Goal: Task Accomplishment & Management: Use online tool/utility

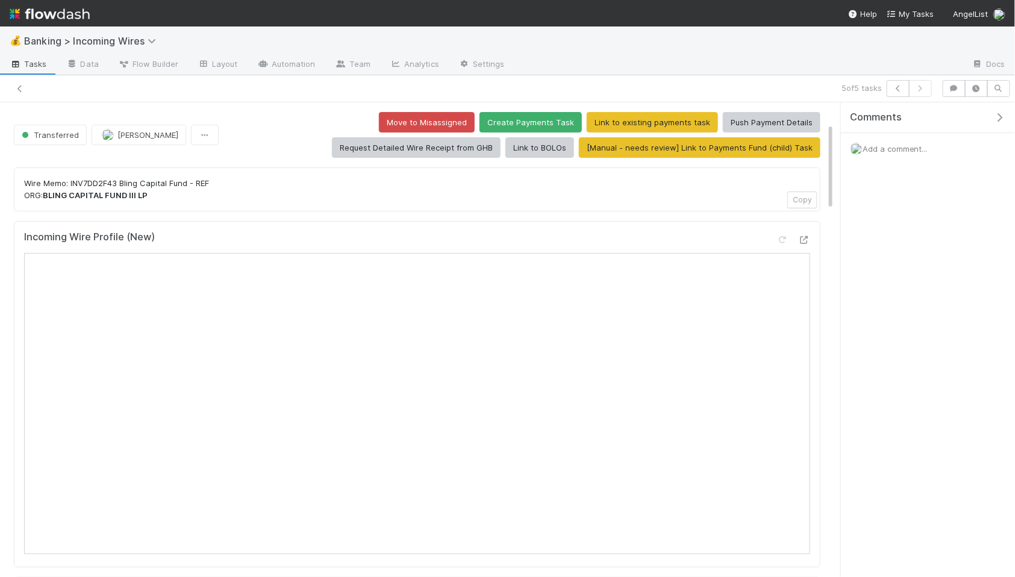
scroll to position [110, 0]
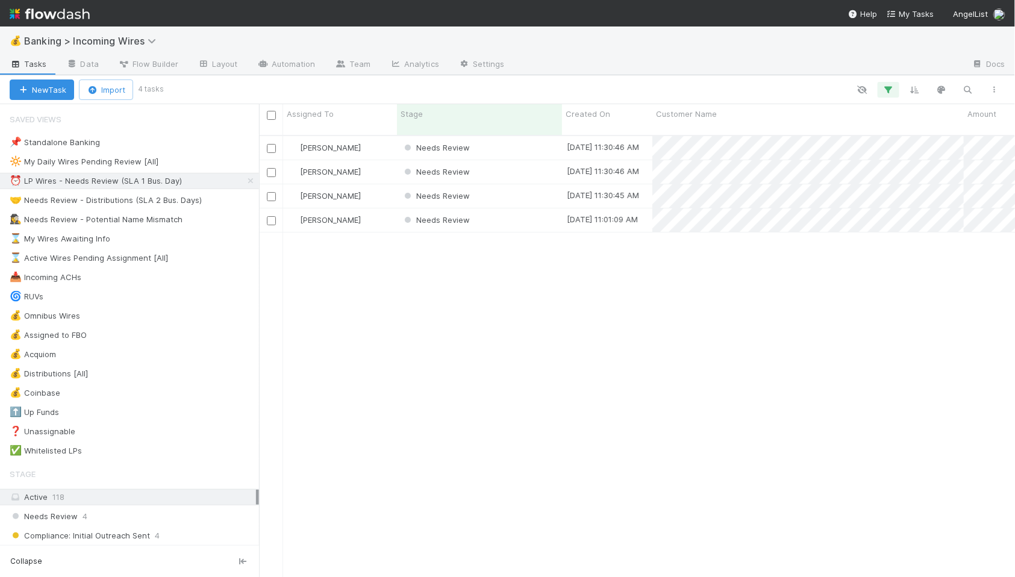
scroll to position [452, 756]
click at [498, 136] on div "Needs Review" at bounding box center [479, 147] width 165 height 23
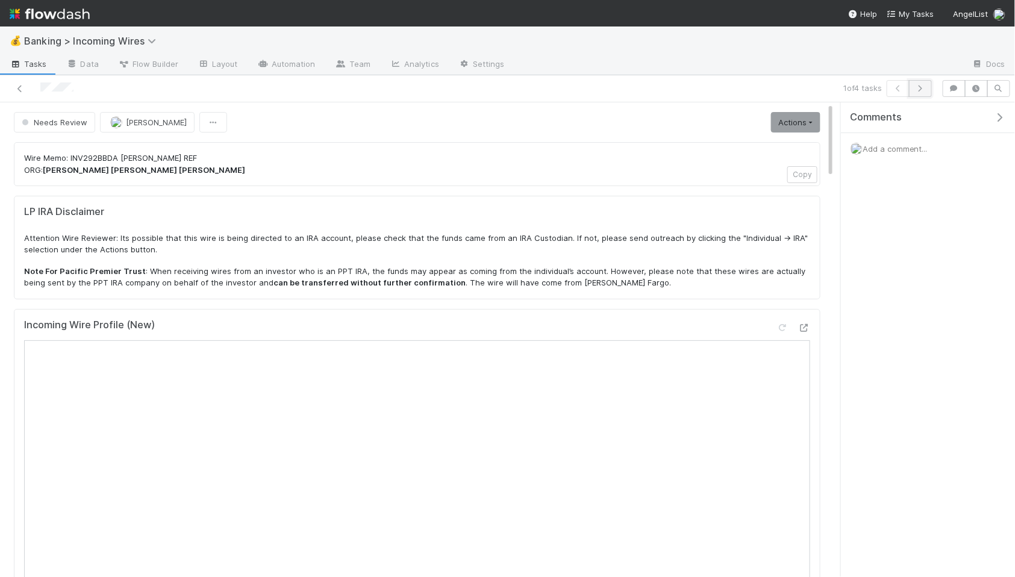
click at [924, 87] on icon "button" at bounding box center [920, 88] width 12 height 7
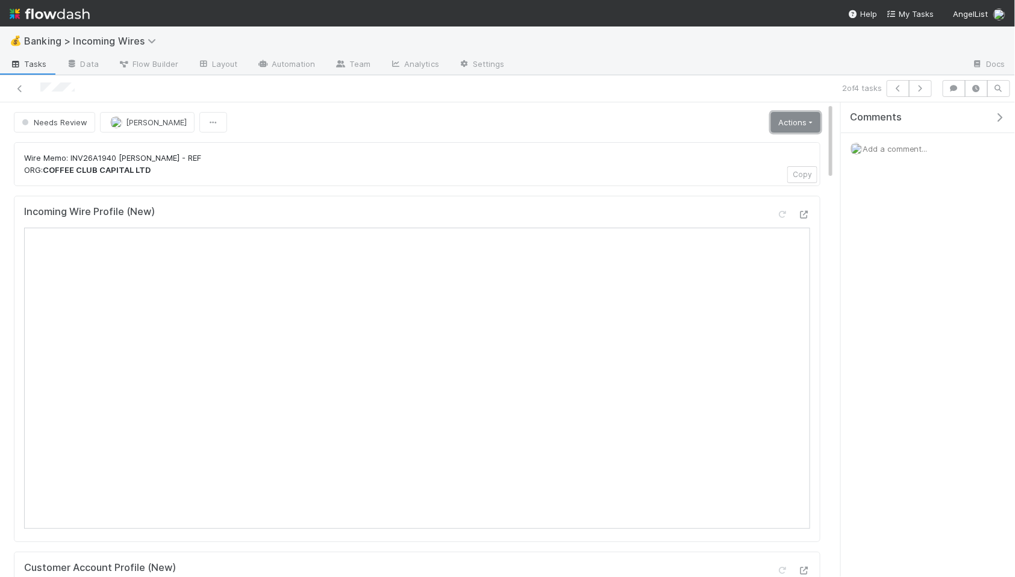
click at [816, 122] on link "Actions" at bounding box center [795, 122] width 49 height 20
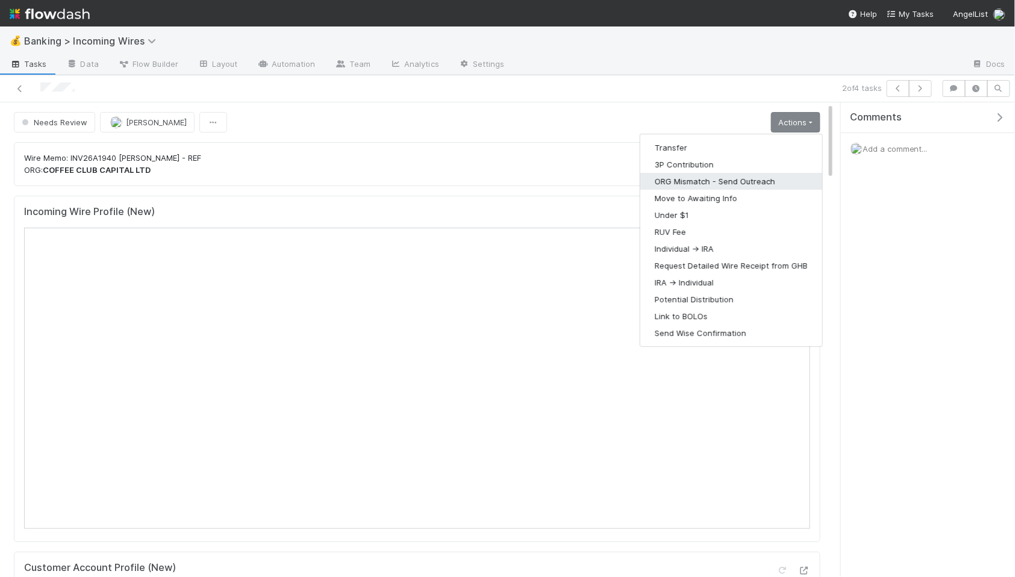
click at [738, 179] on button "ORG Mismatch - Send Outreach" at bounding box center [731, 181] width 182 height 17
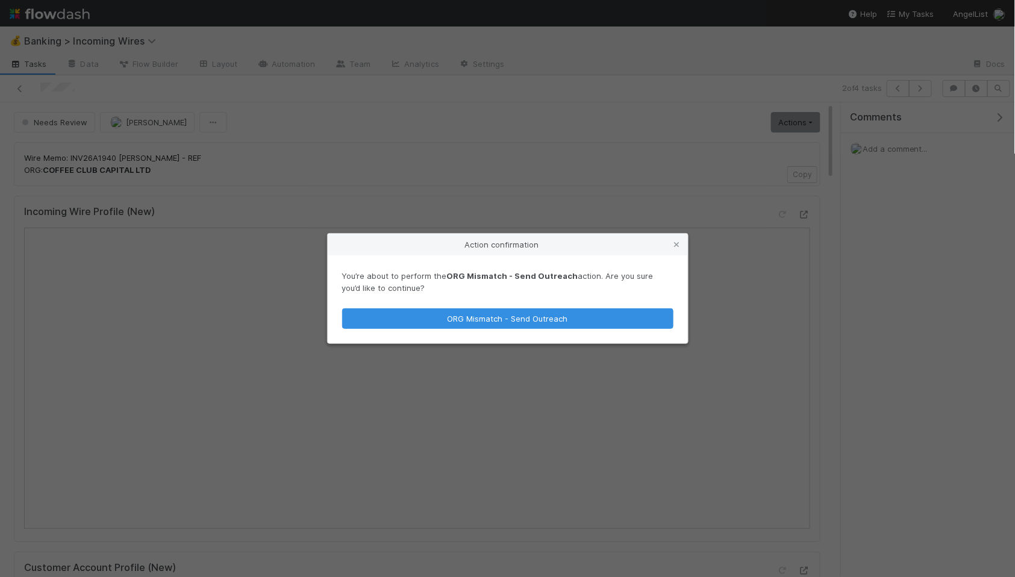
click at [558, 331] on div "You’re about to perform the ORG Mismatch - Send Outreach action. Are you sure y…" at bounding box center [508, 299] width 360 height 88
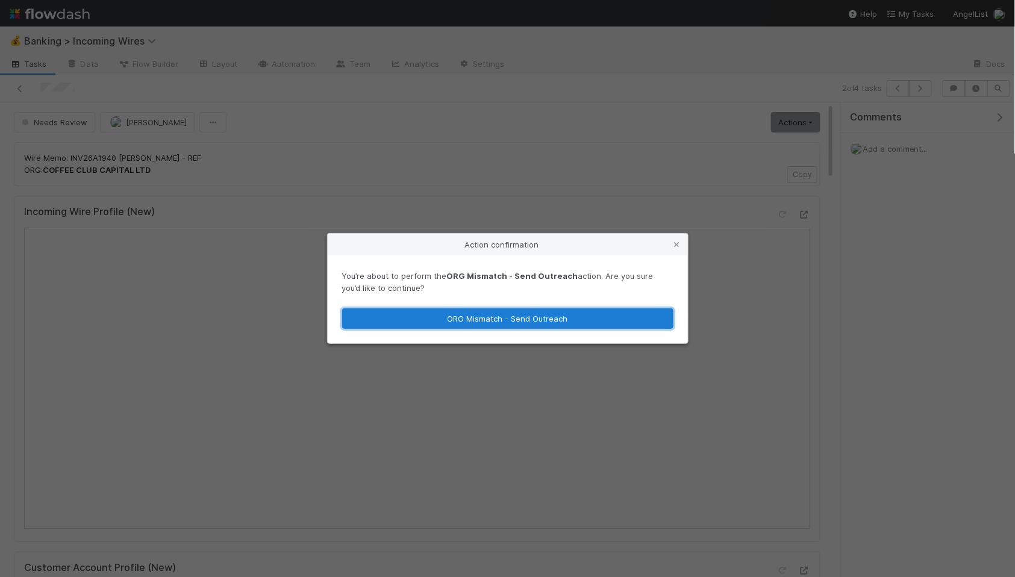
click at [559, 322] on button "ORG Mismatch - Send Outreach" at bounding box center [507, 318] width 331 height 20
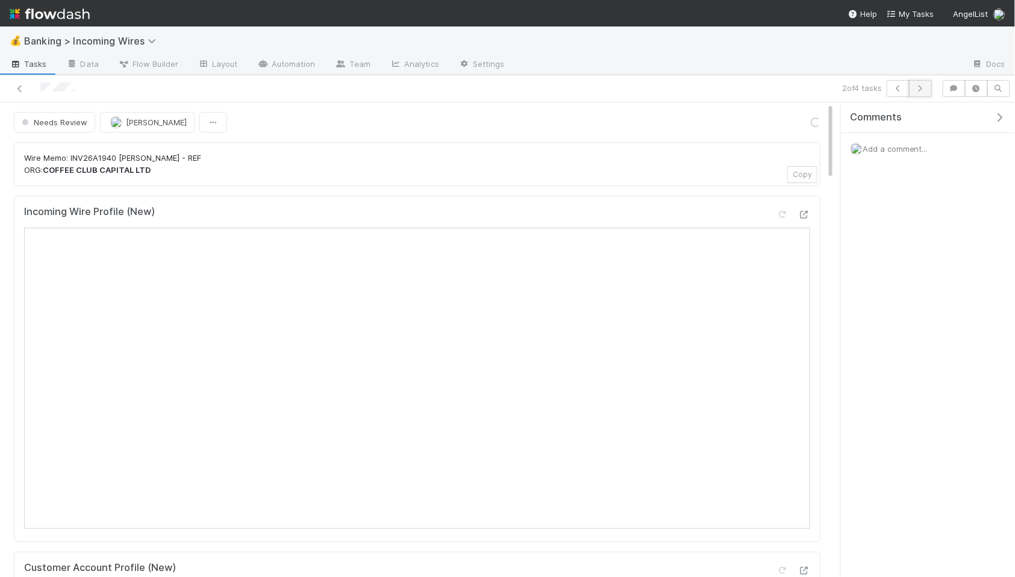
click at [919, 88] on icon "button" at bounding box center [920, 88] width 12 height 7
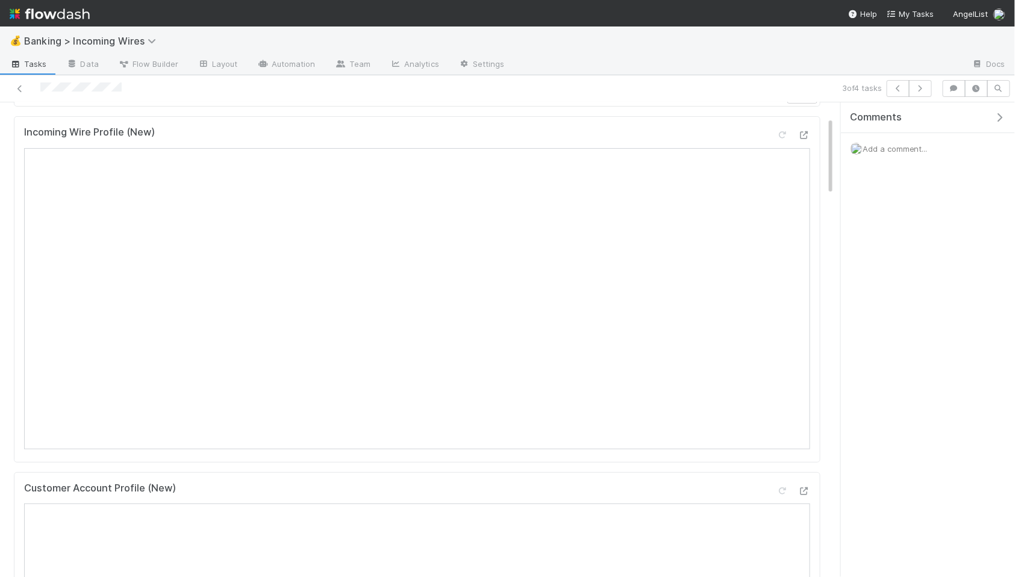
scroll to position [46, 0]
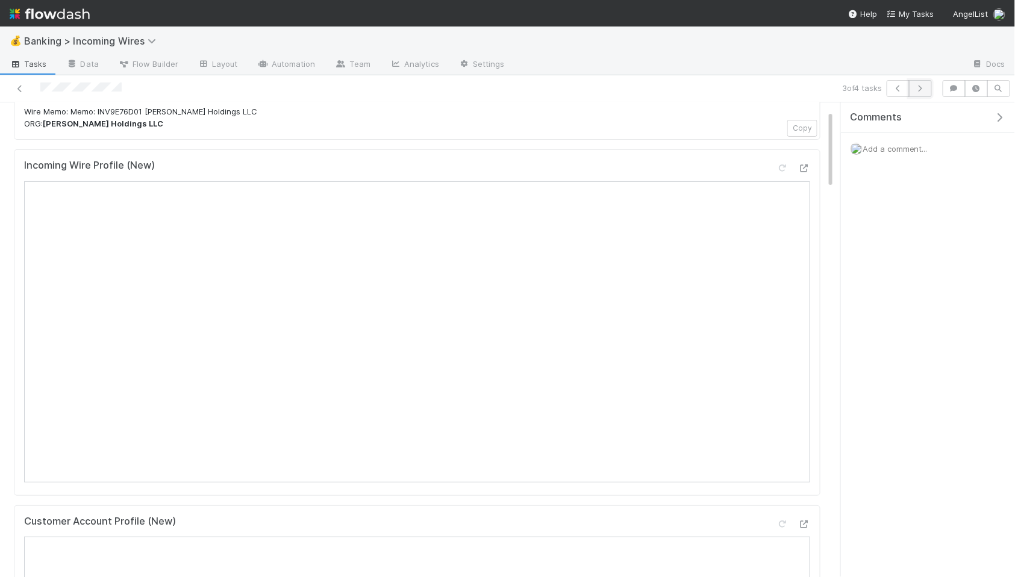
click at [923, 92] on button "button" at bounding box center [920, 88] width 23 height 17
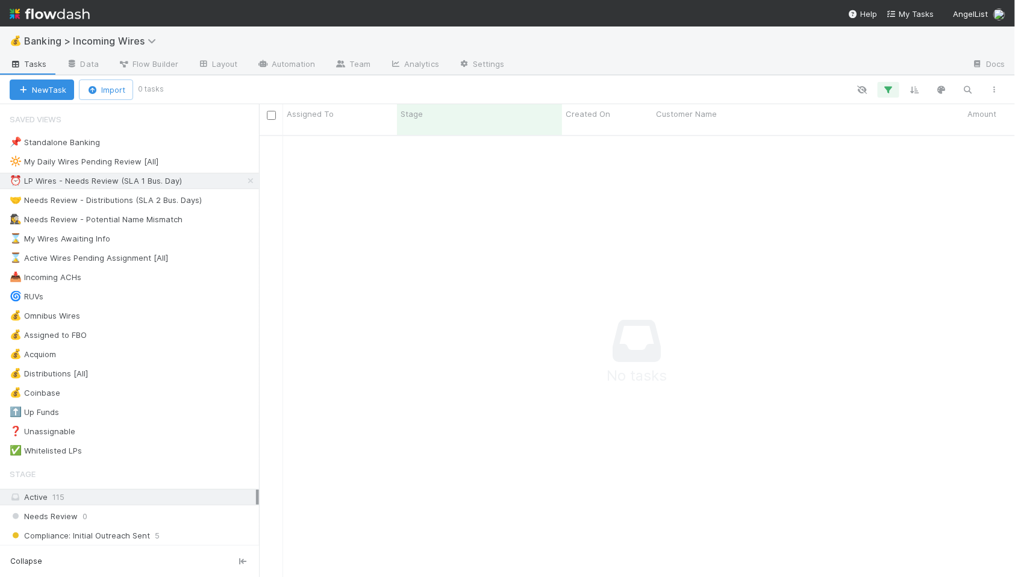
scroll to position [452, 756]
click at [95, 240] on div "⌛ My Wires Awaiting Info" at bounding box center [60, 238] width 101 height 15
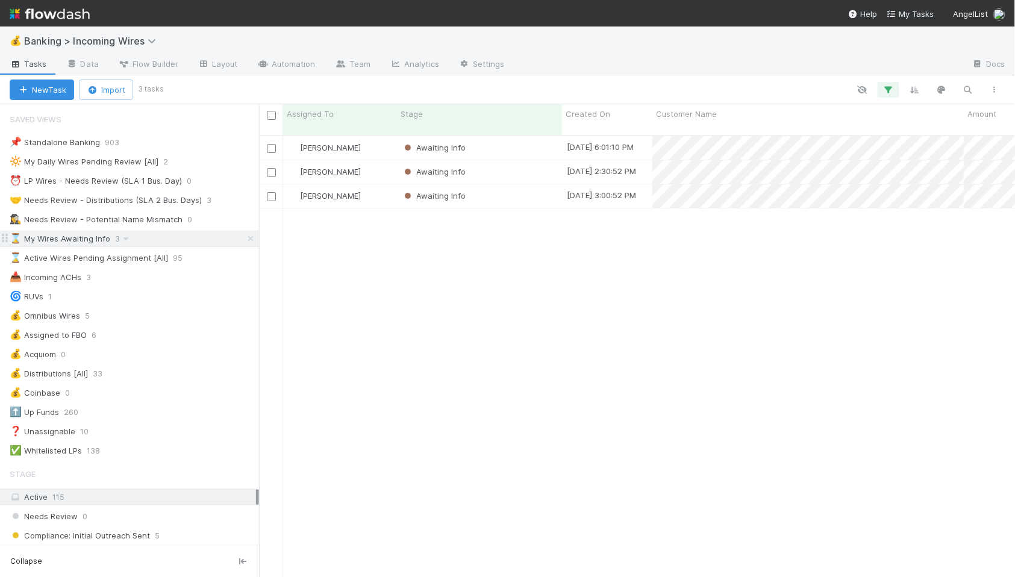
scroll to position [452, 756]
click at [526, 185] on div "Awaiting Info" at bounding box center [479, 195] width 165 height 23
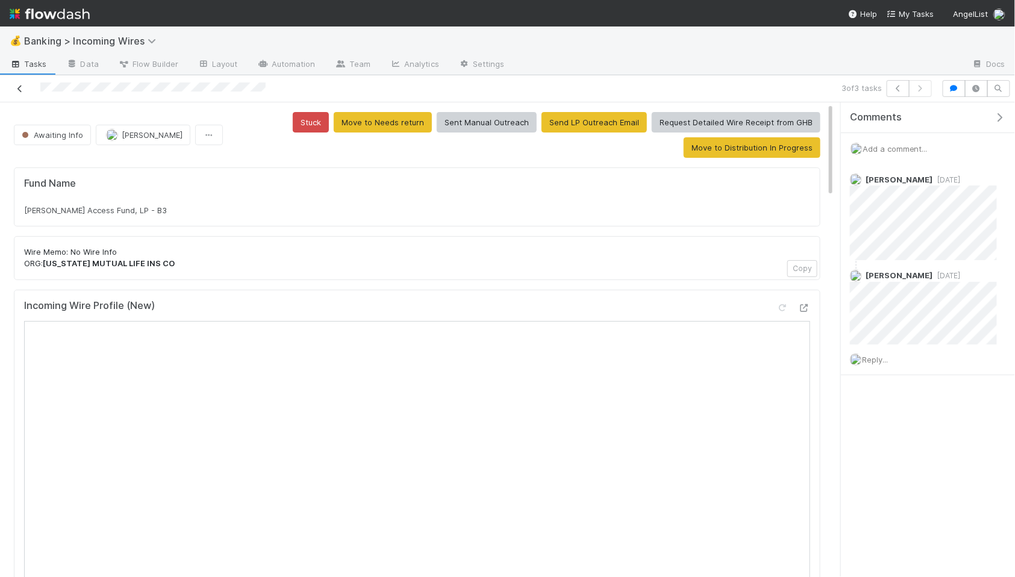
click at [20, 83] on link at bounding box center [20, 89] width 12 height 12
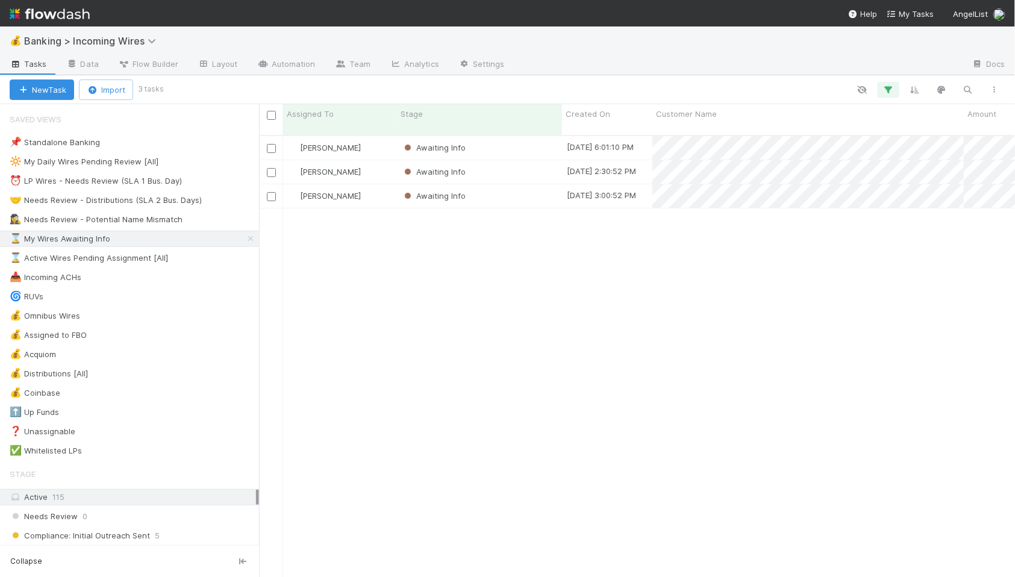
scroll to position [452, 756]
click at [539, 136] on div "Awaiting Info" at bounding box center [479, 147] width 165 height 23
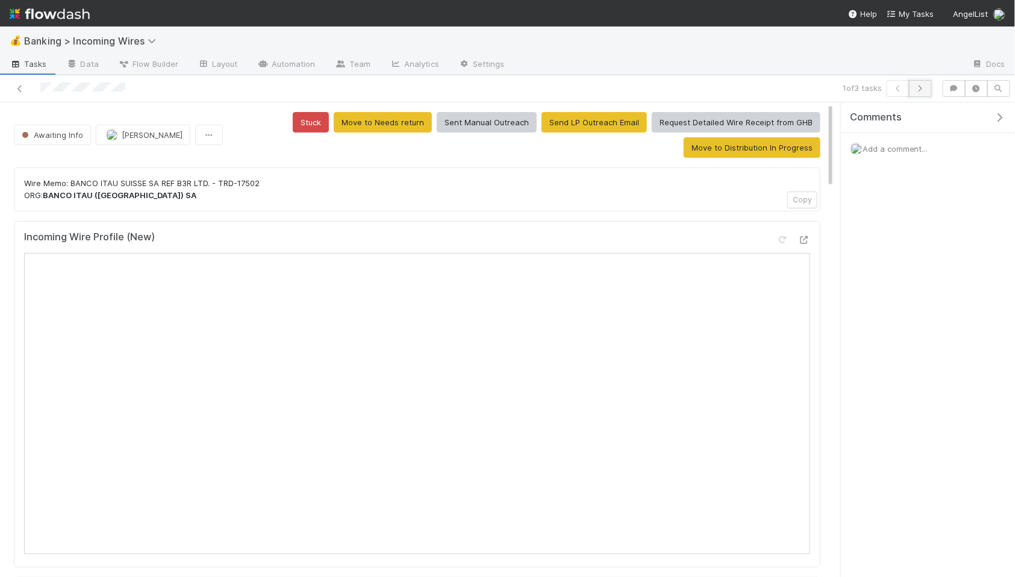
click at [919, 93] on button "button" at bounding box center [920, 88] width 23 height 17
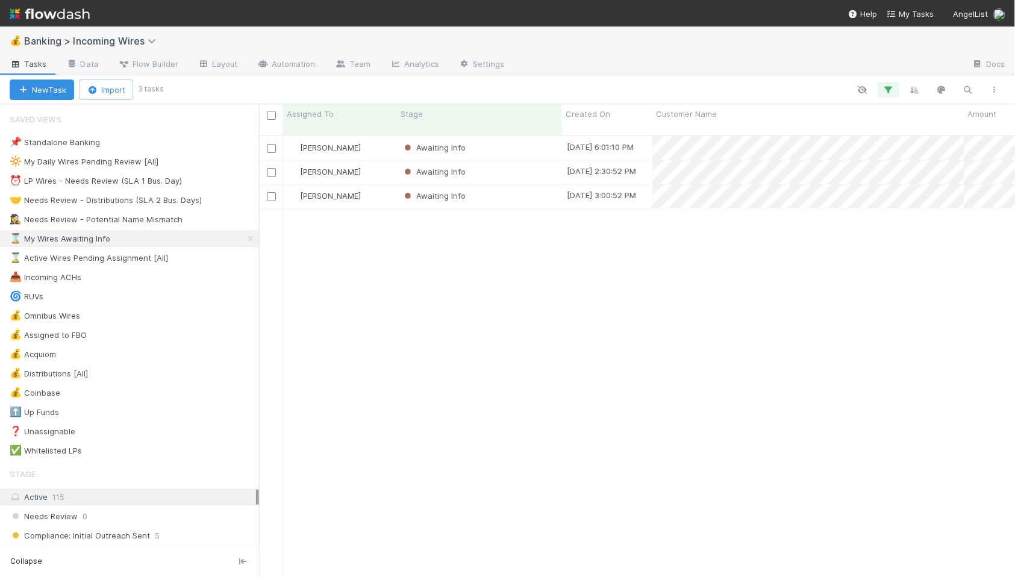
scroll to position [452, 756]
click at [116, 181] on div "⏰ LP Wires - Needs Review (SLA 1 Bus. Day)" at bounding box center [96, 180] width 172 height 15
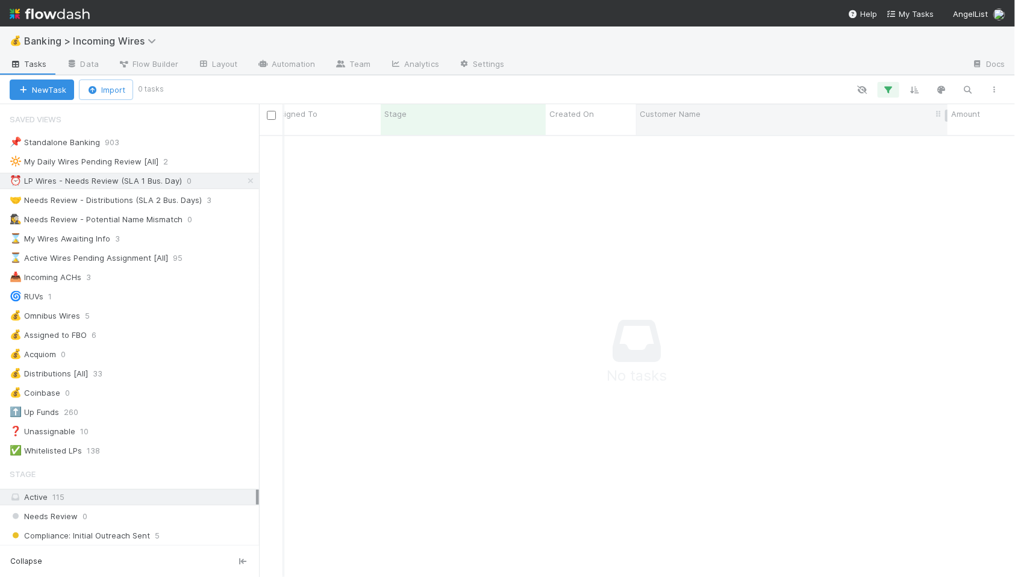
scroll to position [0, 23]
